Goal: Task Accomplishment & Management: Use online tool/utility

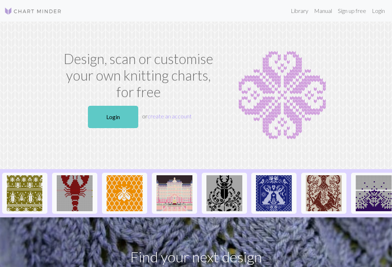
click at [106, 120] on link "Login" at bounding box center [113, 117] width 50 height 22
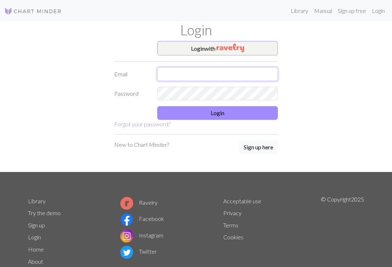
type input "[EMAIL_ADDRESS][DOMAIN_NAME]"
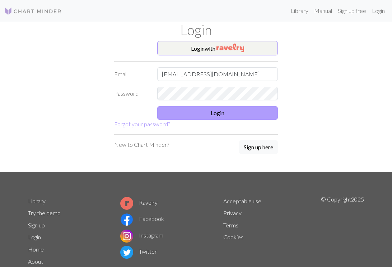
click at [184, 115] on button "Login" at bounding box center [217, 113] width 121 height 14
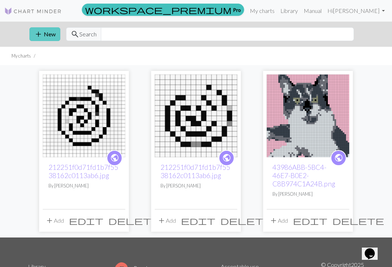
click at [52, 37] on button "add New" at bounding box center [44, 34] width 31 height 14
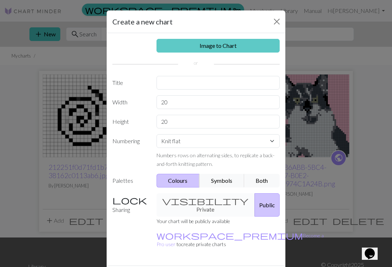
click at [223, 48] on link "Image to Chart" at bounding box center [219, 46] width 124 height 14
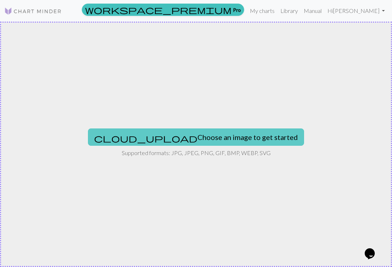
click at [181, 136] on button "cloud_upload Choose an image to get started" at bounding box center [196, 136] width 216 height 17
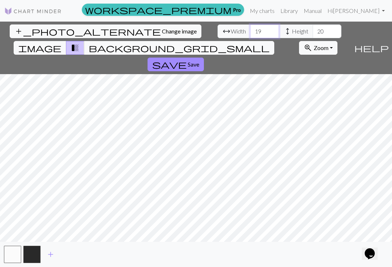
click at [250, 32] on input "19" at bounding box center [264, 31] width 29 height 14
click at [250, 32] on input "18" at bounding box center [264, 31] width 29 height 14
click at [250, 32] on input "17" at bounding box center [264, 31] width 29 height 14
click at [250, 32] on input "16" at bounding box center [264, 31] width 29 height 14
click at [250, 32] on input "15" at bounding box center [264, 31] width 29 height 14
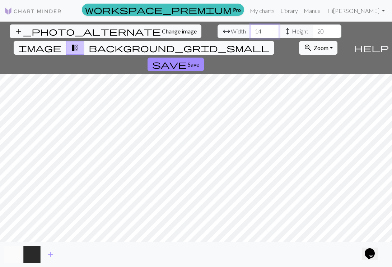
click at [250, 32] on input "14" at bounding box center [264, 31] width 29 height 14
click at [250, 32] on input "13" at bounding box center [264, 31] width 29 height 14
click at [250, 32] on input "12" at bounding box center [264, 31] width 29 height 14
click at [250, 32] on input "11" at bounding box center [264, 31] width 29 height 14
click at [250, 32] on input "10" at bounding box center [264, 31] width 29 height 14
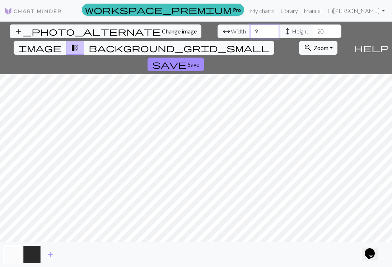
click at [250, 32] on input "9" at bounding box center [264, 31] width 29 height 14
click at [250, 32] on input "8" at bounding box center [264, 31] width 29 height 14
click at [250, 28] on input "9" at bounding box center [264, 31] width 29 height 14
click at [250, 28] on input "10" at bounding box center [264, 31] width 29 height 14
click at [250, 28] on input "11" at bounding box center [264, 31] width 29 height 14
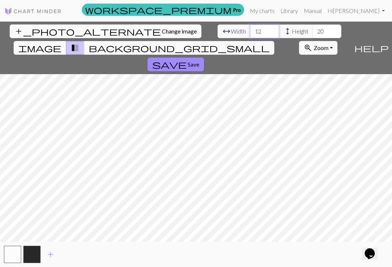
click at [250, 28] on input "12" at bounding box center [264, 31] width 29 height 14
click at [250, 28] on input "13" at bounding box center [264, 31] width 29 height 14
click at [250, 28] on input "14" at bounding box center [264, 31] width 29 height 14
click at [250, 28] on input "15" at bounding box center [264, 31] width 29 height 14
click at [250, 28] on input "16" at bounding box center [264, 31] width 29 height 14
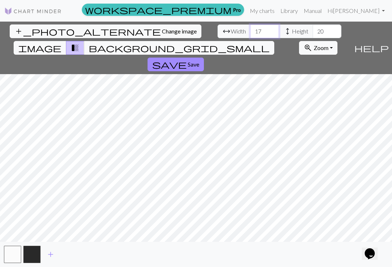
click at [250, 28] on input "17" at bounding box center [264, 31] width 29 height 14
click at [250, 28] on input "18" at bounding box center [264, 31] width 29 height 14
click at [250, 28] on input "19" at bounding box center [264, 31] width 29 height 14
click at [250, 28] on input "20" at bounding box center [264, 31] width 29 height 14
click at [250, 28] on input "21" at bounding box center [264, 31] width 29 height 14
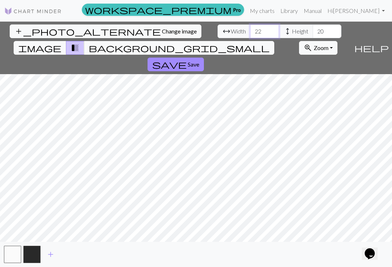
click at [250, 28] on input "22" at bounding box center [264, 31] width 29 height 14
click at [250, 28] on input "23" at bounding box center [264, 31] width 29 height 14
click at [250, 28] on input "24" at bounding box center [264, 31] width 29 height 14
click at [250, 28] on input "25" at bounding box center [264, 31] width 29 height 14
click at [250, 28] on input "26" at bounding box center [264, 31] width 29 height 14
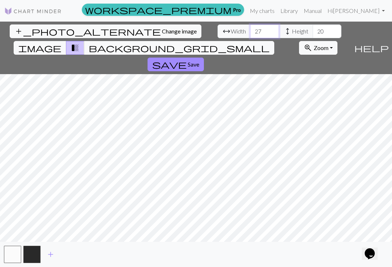
click at [250, 28] on input "27" at bounding box center [264, 31] width 29 height 14
click at [250, 33] on input "26" at bounding box center [264, 31] width 29 height 14
click at [250, 33] on input "25" at bounding box center [264, 31] width 29 height 14
click at [250, 33] on input "24" at bounding box center [264, 31] width 29 height 14
click at [250, 33] on input "23" at bounding box center [264, 31] width 29 height 14
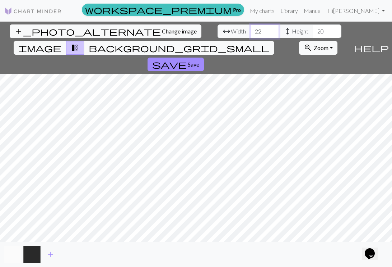
click at [250, 33] on input "22" at bounding box center [264, 31] width 29 height 14
click at [250, 33] on input "21" at bounding box center [264, 31] width 29 height 14
click at [250, 33] on input "20" at bounding box center [264, 31] width 29 height 14
click at [250, 30] on input "21" at bounding box center [264, 31] width 29 height 14
click at [250, 30] on input "22" at bounding box center [264, 31] width 29 height 14
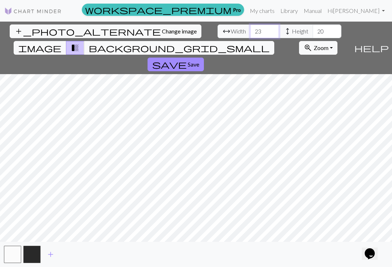
click at [250, 30] on input "23" at bounding box center [264, 31] width 29 height 14
click at [250, 30] on input "24" at bounding box center [264, 31] width 29 height 14
click at [250, 30] on input "25" at bounding box center [264, 31] width 29 height 14
click at [250, 33] on input "24" at bounding box center [264, 31] width 29 height 14
click at [250, 33] on input "23" at bounding box center [264, 31] width 29 height 14
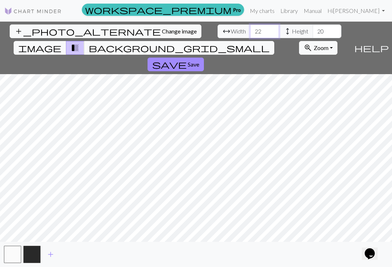
click at [250, 33] on input "22" at bounding box center [264, 31] width 29 height 14
click at [250, 33] on input "21" at bounding box center [264, 31] width 29 height 14
click at [250, 33] on input "20" at bounding box center [264, 31] width 29 height 14
click at [250, 33] on input "19" at bounding box center [264, 31] width 29 height 14
click at [250, 33] on input "18" at bounding box center [264, 31] width 29 height 14
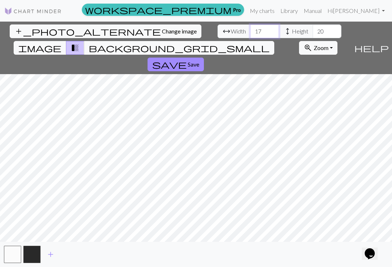
click at [250, 33] on input "17" at bounding box center [264, 31] width 29 height 14
click at [250, 33] on input "16" at bounding box center [264, 31] width 29 height 14
click at [250, 30] on input "17" at bounding box center [264, 31] width 29 height 14
click at [250, 30] on input "18" at bounding box center [264, 31] width 29 height 14
click at [250, 30] on input "19" at bounding box center [264, 31] width 29 height 14
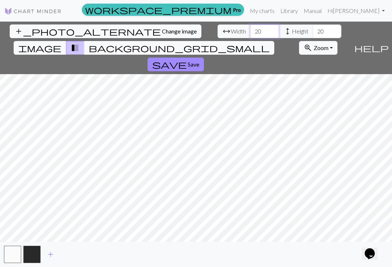
click at [250, 30] on input "20" at bounding box center [264, 31] width 29 height 14
click at [250, 30] on input "21" at bounding box center [264, 31] width 29 height 14
click at [250, 30] on input "22" at bounding box center [264, 31] width 29 height 14
click at [250, 30] on input "23" at bounding box center [264, 31] width 29 height 14
click at [250, 30] on input "24" at bounding box center [264, 31] width 29 height 14
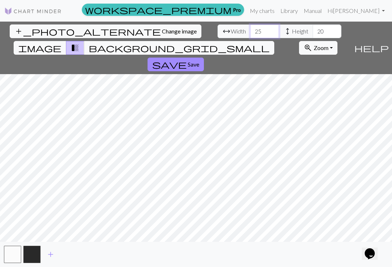
click at [250, 30] on input "25" at bounding box center [264, 31] width 29 height 14
click at [250, 30] on input "26" at bounding box center [264, 31] width 29 height 14
click at [250, 30] on input "27" at bounding box center [264, 31] width 29 height 14
click at [250, 30] on input "28" at bounding box center [264, 31] width 29 height 14
click at [250, 30] on input "29" at bounding box center [264, 31] width 29 height 14
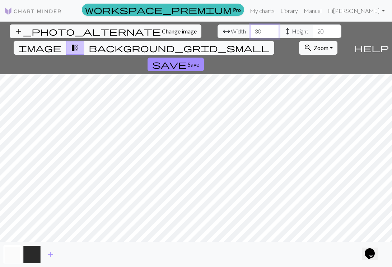
click at [250, 30] on input "30" at bounding box center [264, 31] width 29 height 14
click at [250, 30] on input "31" at bounding box center [264, 31] width 29 height 14
click at [250, 30] on input "32" at bounding box center [264, 31] width 29 height 14
click at [250, 30] on input "33" at bounding box center [264, 31] width 29 height 14
click at [250, 30] on input "34" at bounding box center [264, 31] width 29 height 14
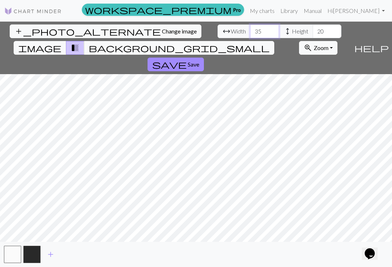
click at [250, 30] on input "35" at bounding box center [264, 31] width 29 height 14
click at [250, 30] on input "36" at bounding box center [264, 31] width 29 height 14
click at [250, 30] on input "37" at bounding box center [264, 31] width 29 height 14
click at [250, 30] on input "38" at bounding box center [264, 31] width 29 height 14
click at [250, 31] on input "39" at bounding box center [264, 31] width 29 height 14
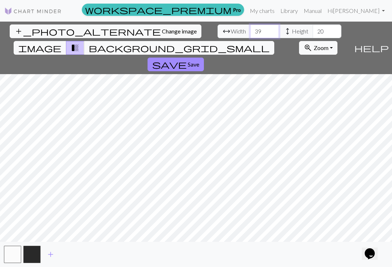
type input "40"
click at [250, 31] on input "40" at bounding box center [264, 31] width 29 height 14
click at [313, 29] on input "37" at bounding box center [327, 31] width 29 height 14
click at [313, 29] on input "38" at bounding box center [327, 31] width 29 height 14
click at [313, 29] on input "39" at bounding box center [327, 31] width 29 height 14
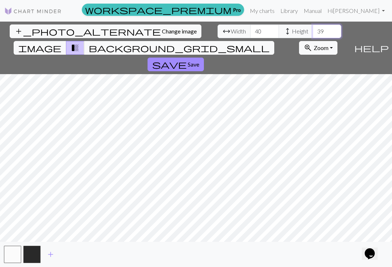
type input "40"
click at [313, 29] on input "40" at bounding box center [327, 31] width 29 height 14
click at [263, 43] on span "background_grid_small" at bounding box center [179, 48] width 181 height 10
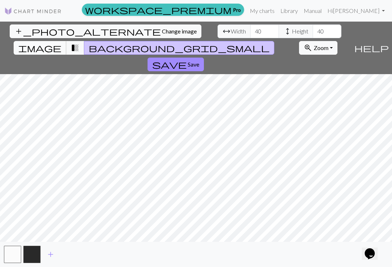
click at [61, 43] on span "image" at bounding box center [39, 48] width 43 height 10
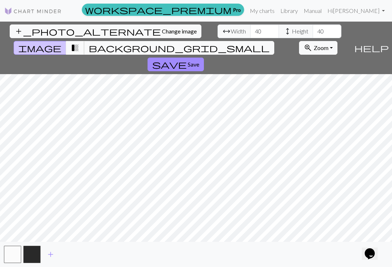
click at [79, 43] on span "transition_fade" at bounding box center [75, 48] width 9 height 10
click at [250, 30] on input "45" at bounding box center [264, 31] width 29 height 14
click at [250, 30] on input "71" at bounding box center [264, 31] width 29 height 14
click at [250, 36] on input "71" at bounding box center [264, 31] width 29 height 14
type input "70"
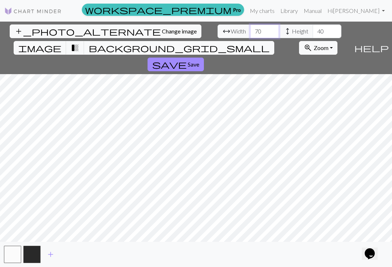
click at [250, 33] on input "70" at bounding box center [264, 31] width 29 height 14
click at [313, 30] on input "55" at bounding box center [327, 31] width 29 height 14
click at [313, 30] on input "62" at bounding box center [327, 31] width 29 height 14
click at [313, 30] on input "63" at bounding box center [327, 31] width 29 height 14
click at [313, 30] on input "64" at bounding box center [327, 31] width 29 height 14
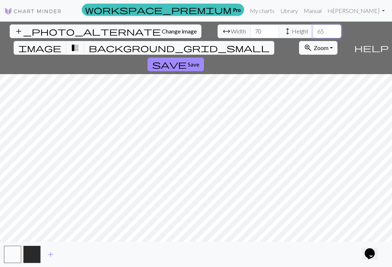
click at [313, 30] on input "65" at bounding box center [327, 31] width 29 height 14
click at [313, 30] on input "66" at bounding box center [327, 31] width 29 height 14
click at [313, 30] on input "67" at bounding box center [327, 31] width 29 height 14
click at [313, 30] on input "68" at bounding box center [327, 31] width 29 height 14
click at [313, 30] on input "69" at bounding box center [327, 31] width 29 height 14
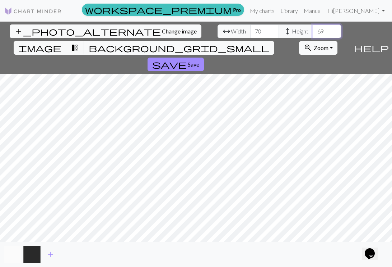
type input "70"
click at [313, 30] on input "70" at bounding box center [327, 31] width 29 height 14
drag, startPoint x: 120, startPoint y: 32, endPoint x: 104, endPoint y: 32, distance: 16.5
click at [218, 32] on div "arrow_range Width 70 height Height 70" at bounding box center [280, 31] width 124 height 14
type input "100"
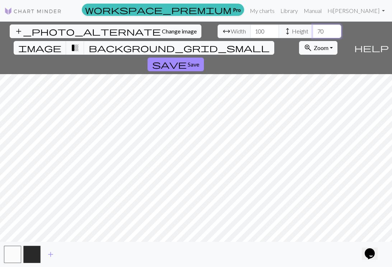
drag, startPoint x: 186, startPoint y: 31, endPoint x: 169, endPoint y: 31, distance: 17.6
click at [218, 31] on div "arrow_range Width 100 height Height 70" at bounding box center [280, 31] width 124 height 14
type input "100"
drag, startPoint x: 126, startPoint y: 31, endPoint x: 100, endPoint y: 31, distance: 26.2
click at [218, 31] on div "arrow_range Width 100 height Height 100" at bounding box center [280, 31] width 124 height 14
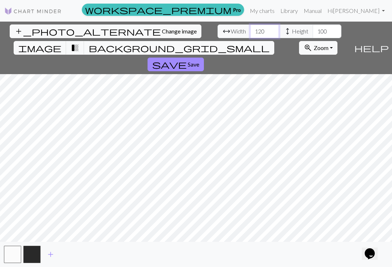
type input "120"
drag, startPoint x: 189, startPoint y: 31, endPoint x: 170, endPoint y: 31, distance: 19.0
click at [218, 31] on div "arrow_range Width 120 height Height 100" at bounding box center [280, 31] width 124 height 14
click at [313, 32] on input "119" at bounding box center [327, 31] width 29 height 14
type input "120"
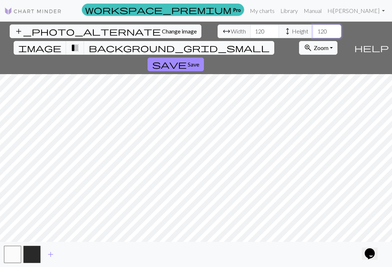
click at [313, 31] on input "120" at bounding box center [327, 31] width 29 height 14
click at [250, 32] on input "99" at bounding box center [264, 31] width 29 height 14
click at [250, 32] on input "30" at bounding box center [264, 31] width 29 height 14
click at [250, 30] on input "51" at bounding box center [264, 31] width 29 height 14
drag, startPoint x: 125, startPoint y: 31, endPoint x: 103, endPoint y: 32, distance: 22.3
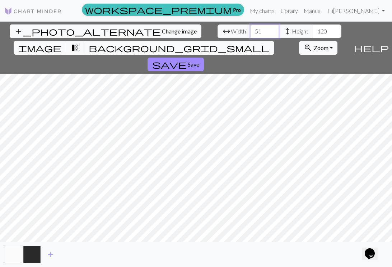
click at [218, 32] on div "arrow_range Width 51 height Height 120" at bounding box center [280, 31] width 124 height 14
type input "100"
drag, startPoint x: 190, startPoint y: 30, endPoint x: 169, endPoint y: 27, distance: 21.4
click at [218, 29] on div "arrow_range Width 100 height Height 120" at bounding box center [280, 31] width 124 height 14
type input "100"
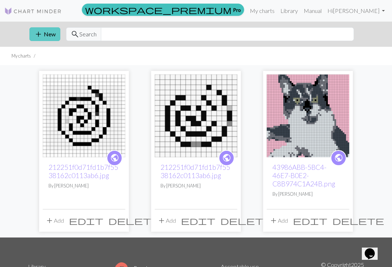
click at [54, 37] on button "add New" at bounding box center [44, 34] width 31 height 14
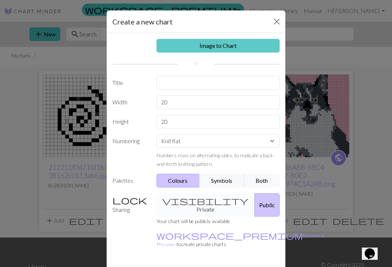
click at [203, 42] on link "Image to Chart" at bounding box center [219, 46] width 124 height 14
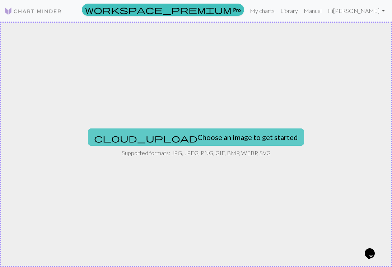
click at [203, 142] on button "cloud_upload Choose an image to get started" at bounding box center [196, 136] width 216 height 17
type input "C:\fakepath\2.png"
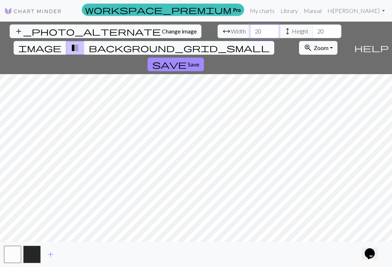
drag, startPoint x: 122, startPoint y: 29, endPoint x: 99, endPoint y: 29, distance: 23.0
click at [218, 29] on div "arrow_range Width 20 height Height 20" at bounding box center [280, 31] width 124 height 14
type input "100"
drag, startPoint x: 186, startPoint y: 30, endPoint x: 167, endPoint y: 29, distance: 19.4
click at [218, 29] on div "arrow_range Width 100 height Height 20" at bounding box center [280, 31] width 124 height 14
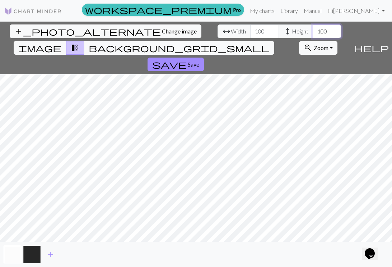
type input "100"
click at [250, 30] on input "101" at bounding box center [264, 31] width 29 height 14
click at [250, 30] on input "102" at bounding box center [264, 31] width 29 height 14
click at [250, 30] on input "103" at bounding box center [264, 31] width 29 height 14
click at [250, 30] on input "104" at bounding box center [264, 31] width 29 height 14
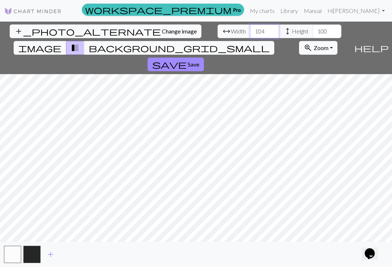
type input "105"
click at [250, 30] on input "105" at bounding box center [264, 31] width 29 height 14
click at [313, 30] on input "101" at bounding box center [327, 31] width 29 height 14
click at [313, 30] on input "102" at bounding box center [327, 31] width 29 height 14
click at [313, 30] on input "103" at bounding box center [327, 31] width 29 height 14
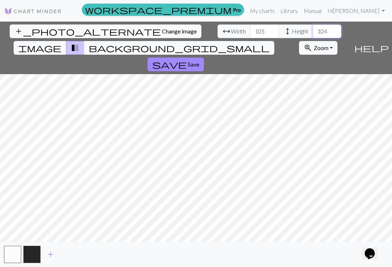
click at [313, 30] on input "104" at bounding box center [327, 31] width 29 height 14
type input "105"
click at [313, 30] on input "105" at bounding box center [327, 31] width 29 height 14
click at [250, 31] on input "106" at bounding box center [264, 31] width 29 height 14
click at [250, 31] on input "107" at bounding box center [264, 31] width 29 height 14
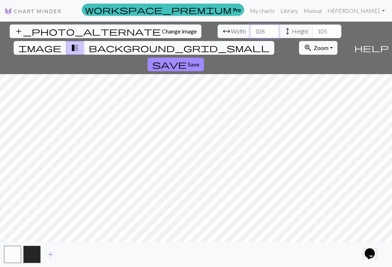
click at [250, 31] on input "108" at bounding box center [264, 31] width 29 height 14
click at [250, 31] on input "109" at bounding box center [264, 31] width 29 height 14
click at [250, 31] on input "110" at bounding box center [264, 31] width 29 height 14
click at [250, 33] on input "109" at bounding box center [264, 31] width 29 height 14
type input "110"
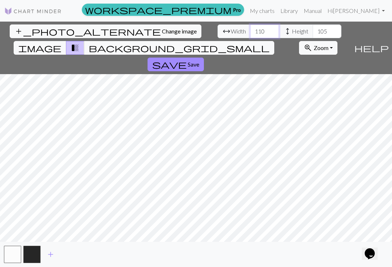
click at [250, 29] on input "110" at bounding box center [264, 31] width 29 height 14
click at [313, 30] on input "106" at bounding box center [327, 31] width 29 height 14
click at [313, 30] on input "107" at bounding box center [327, 31] width 29 height 14
click at [313, 30] on input "108" at bounding box center [327, 31] width 29 height 14
click at [313, 30] on input "109" at bounding box center [327, 31] width 29 height 14
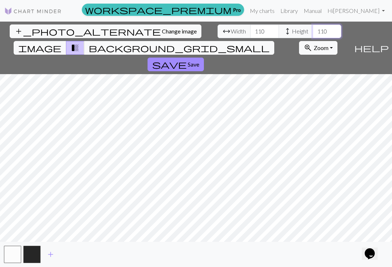
click at [313, 30] on input "110" at bounding box center [327, 31] width 29 height 14
click at [313, 34] on input "109" at bounding box center [327, 31] width 29 height 14
click at [313, 34] on input "108" at bounding box center [327, 31] width 29 height 14
click at [313, 34] on input "107" at bounding box center [327, 31] width 29 height 14
click at [313, 34] on input "106" at bounding box center [327, 31] width 29 height 14
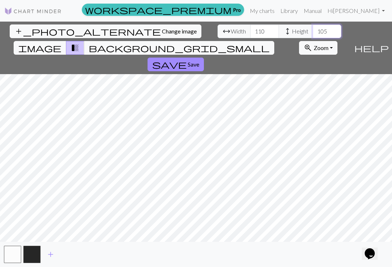
click at [313, 34] on input "105" at bounding box center [327, 31] width 29 height 14
click at [313, 31] on input "106" at bounding box center [327, 31] width 29 height 14
click at [313, 32] on input "105" at bounding box center [327, 31] width 29 height 14
click at [313, 29] on input "106" at bounding box center [327, 31] width 29 height 14
click at [313, 29] on input "107" at bounding box center [327, 31] width 29 height 14
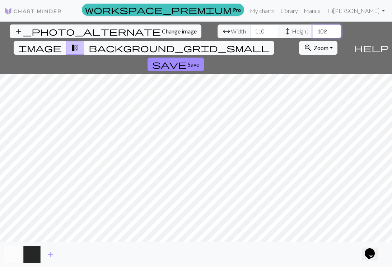
click at [313, 29] on input "108" at bounding box center [327, 31] width 29 height 14
click at [313, 29] on input "109" at bounding box center [327, 31] width 29 height 14
click at [313, 29] on input "110" at bounding box center [327, 31] width 29 height 14
click at [313, 29] on input "111" at bounding box center [327, 31] width 29 height 14
click at [313, 29] on input "112" at bounding box center [327, 31] width 29 height 14
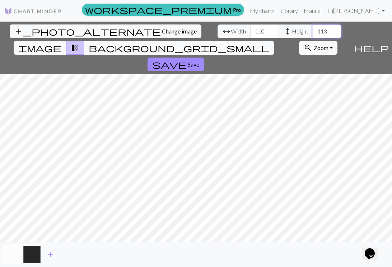
click at [313, 29] on input "113" at bounding box center [327, 31] width 29 height 14
click at [313, 29] on input "114" at bounding box center [327, 31] width 29 height 14
type input "115"
click at [313, 29] on input "115" at bounding box center [327, 31] width 29 height 14
click at [250, 28] on input "111" at bounding box center [264, 31] width 29 height 14
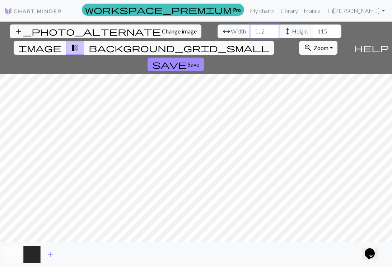
click at [250, 28] on input "112" at bounding box center [264, 31] width 29 height 14
click at [250, 28] on input "113" at bounding box center [264, 31] width 29 height 14
click at [250, 28] on input "114" at bounding box center [264, 31] width 29 height 14
click at [250, 28] on input "115" at bounding box center [264, 31] width 29 height 14
click at [250, 28] on input "116" at bounding box center [264, 31] width 29 height 14
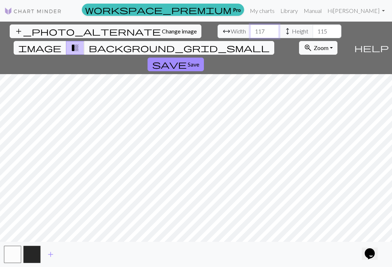
click at [250, 28] on input "117" at bounding box center [264, 31] width 29 height 14
click at [250, 28] on input "118" at bounding box center [264, 31] width 29 height 14
click at [250, 28] on input "119" at bounding box center [264, 31] width 29 height 14
click at [250, 28] on input "120" at bounding box center [264, 31] width 29 height 14
click at [250, 28] on input "121" at bounding box center [264, 31] width 29 height 14
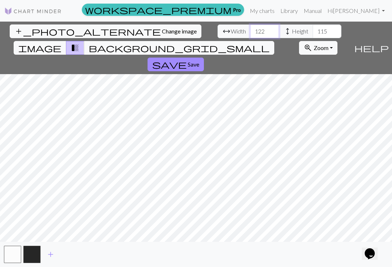
click at [250, 28] on input "122" at bounding box center [264, 31] width 29 height 14
click at [250, 28] on input "123" at bounding box center [264, 31] width 29 height 14
click at [250, 28] on input "124" at bounding box center [264, 31] width 29 height 14
type input "125"
click at [250, 28] on input "125" at bounding box center [264, 31] width 29 height 14
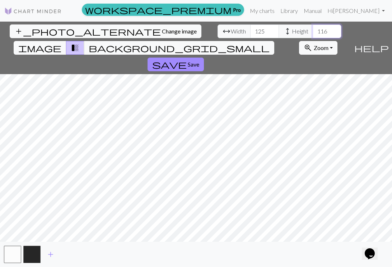
click at [313, 29] on input "116" at bounding box center [327, 31] width 29 height 14
click at [313, 29] on input "117" at bounding box center [327, 31] width 29 height 14
click at [313, 29] on input "118" at bounding box center [327, 31] width 29 height 14
click at [313, 29] on input "119" at bounding box center [327, 31] width 29 height 14
click at [313, 29] on input "120" at bounding box center [327, 31] width 29 height 14
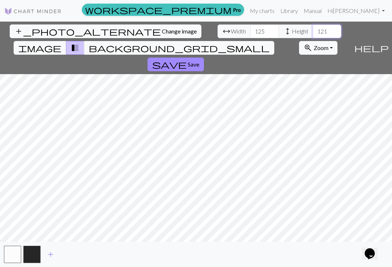
click at [313, 29] on input "121" at bounding box center [327, 31] width 29 height 14
click at [313, 29] on input "122" at bounding box center [327, 31] width 29 height 14
click at [313, 29] on input "123" at bounding box center [327, 31] width 29 height 14
click at [313, 29] on input "124" at bounding box center [327, 31] width 29 height 14
type input "125"
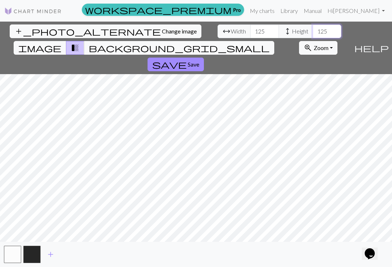
click at [313, 29] on input "125" at bounding box center [327, 31] width 29 height 14
click at [61, 43] on span "image" at bounding box center [39, 48] width 43 height 10
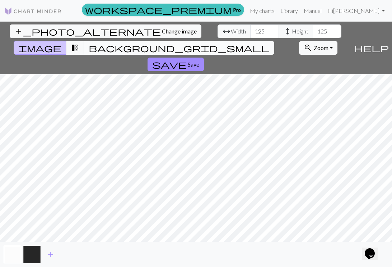
click at [261, 43] on span "background_grid_small" at bounding box center [179, 48] width 181 height 10
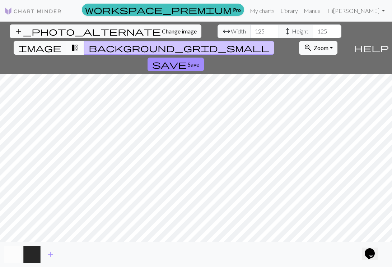
click at [79, 43] on span "transition_fade" at bounding box center [75, 48] width 9 height 10
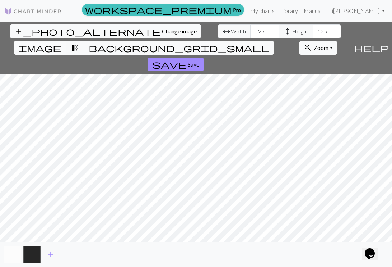
click at [61, 43] on span "image" at bounding box center [39, 48] width 43 height 10
click at [84, 41] on button "transition_fade" at bounding box center [75, 48] width 18 height 14
click at [250, 30] on input "126" at bounding box center [264, 31] width 29 height 14
click at [250, 30] on input "127" at bounding box center [264, 31] width 29 height 14
click at [250, 30] on input "128" at bounding box center [264, 31] width 29 height 14
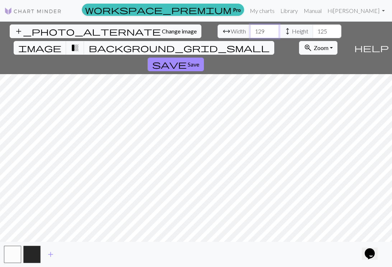
click at [250, 30] on input "129" at bounding box center [264, 31] width 29 height 14
click at [250, 30] on input "130" at bounding box center [264, 31] width 29 height 14
click at [250, 30] on input "131" at bounding box center [264, 31] width 29 height 14
type input "130"
click at [250, 32] on input "130" at bounding box center [264, 31] width 29 height 14
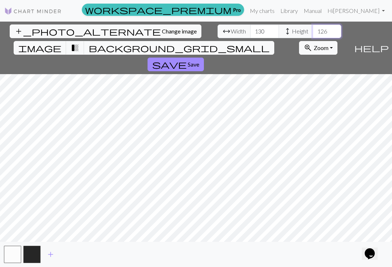
click at [313, 31] on input "126" at bounding box center [327, 31] width 29 height 14
click at [313, 31] on input "127" at bounding box center [327, 31] width 29 height 14
click at [313, 31] on input "128" at bounding box center [327, 31] width 29 height 14
click at [313, 31] on input "129" at bounding box center [327, 31] width 29 height 14
type input "130"
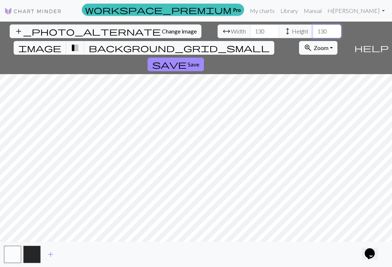
click at [313, 31] on input "130" at bounding box center [327, 31] width 29 height 14
click at [250, 33] on input "129" at bounding box center [264, 31] width 29 height 14
click at [250, 33] on input "128" at bounding box center [264, 31] width 29 height 14
click at [250, 33] on input "127" at bounding box center [264, 31] width 29 height 14
click at [250, 33] on input "126" at bounding box center [264, 31] width 29 height 14
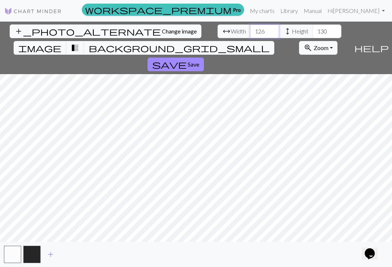
type input "125"
click at [250, 33] on input "125" at bounding box center [264, 31] width 29 height 14
click at [313, 33] on input "129" at bounding box center [327, 31] width 29 height 14
click at [313, 33] on input "128" at bounding box center [327, 31] width 29 height 14
click at [313, 33] on input "127" at bounding box center [327, 31] width 29 height 14
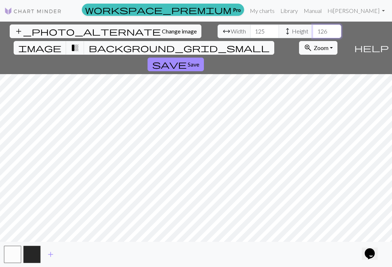
click at [313, 33] on input "126" at bounding box center [327, 31] width 29 height 14
click at [313, 33] on input "125" at bounding box center [327, 31] width 29 height 14
click at [313, 33] on input "124" at bounding box center [327, 31] width 29 height 14
click at [313, 33] on input "123" at bounding box center [327, 31] width 29 height 14
click at [313, 33] on input "122" at bounding box center [327, 31] width 29 height 14
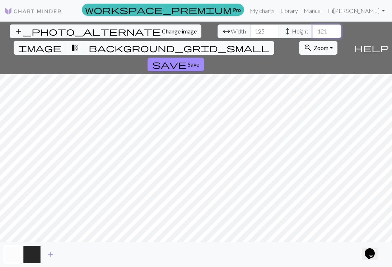
click at [313, 33] on input "121" at bounding box center [327, 31] width 29 height 14
click at [313, 33] on input "120" at bounding box center [327, 31] width 29 height 14
click at [313, 33] on input "119" at bounding box center [327, 31] width 29 height 14
click at [313, 33] on input "118" at bounding box center [327, 31] width 29 height 14
click at [313, 30] on input "119" at bounding box center [327, 31] width 29 height 14
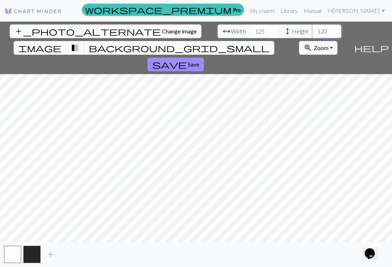
click at [313, 30] on input "120" at bounding box center [327, 31] width 29 height 14
click at [313, 30] on input "121" at bounding box center [327, 31] width 29 height 14
click at [313, 30] on input "122" at bounding box center [327, 31] width 29 height 14
click at [313, 30] on input "123" at bounding box center [327, 31] width 29 height 14
click at [313, 30] on input "124" at bounding box center [327, 31] width 29 height 14
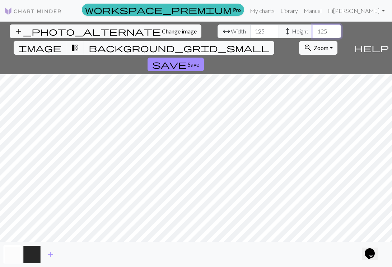
click at [313, 30] on input "125" at bounding box center [327, 31] width 29 height 14
click at [313, 33] on input "124" at bounding box center [327, 31] width 29 height 14
click at [313, 29] on input "125" at bounding box center [327, 31] width 29 height 14
click at [313, 29] on input "126" at bounding box center [327, 31] width 29 height 14
click at [313, 29] on input "127" at bounding box center [327, 31] width 29 height 14
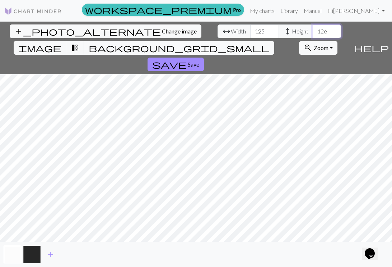
click at [313, 32] on input "126" at bounding box center [327, 31] width 29 height 14
type input "125"
click at [313, 32] on input "125" at bounding box center [327, 31] width 29 height 14
click at [61, 43] on span "image" at bounding box center [39, 48] width 43 height 10
click at [84, 41] on button "transition_fade" at bounding box center [75, 48] width 18 height 14
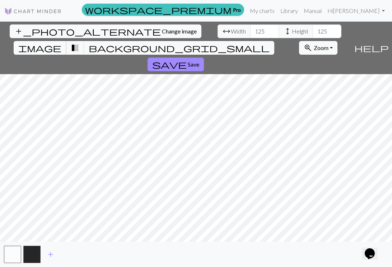
click at [66, 41] on button "image" at bounding box center [40, 48] width 53 height 14
